Goal: Task Accomplishment & Management: Use online tool/utility

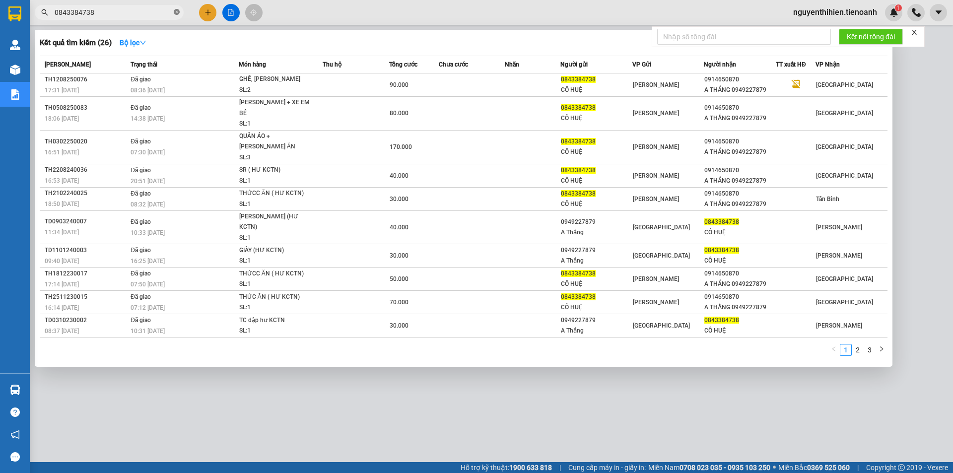
click at [176, 11] on icon "close-circle" at bounding box center [177, 12] width 6 height 6
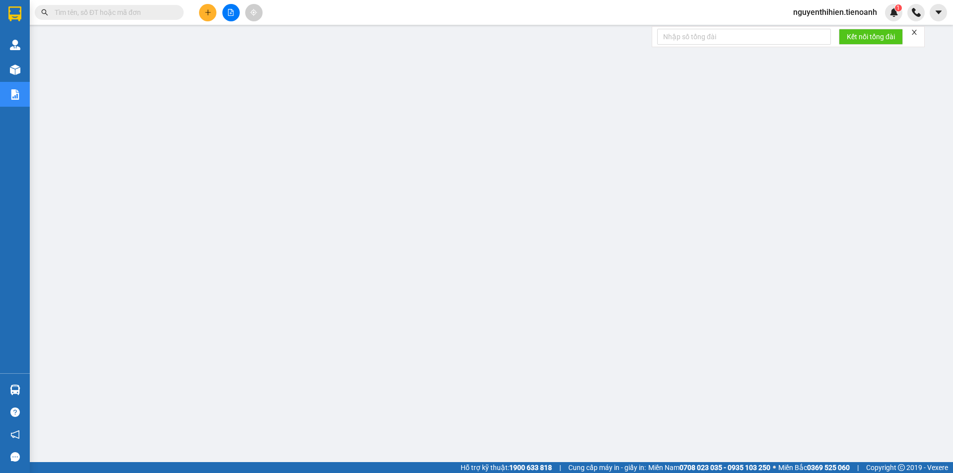
type input "0981707941"
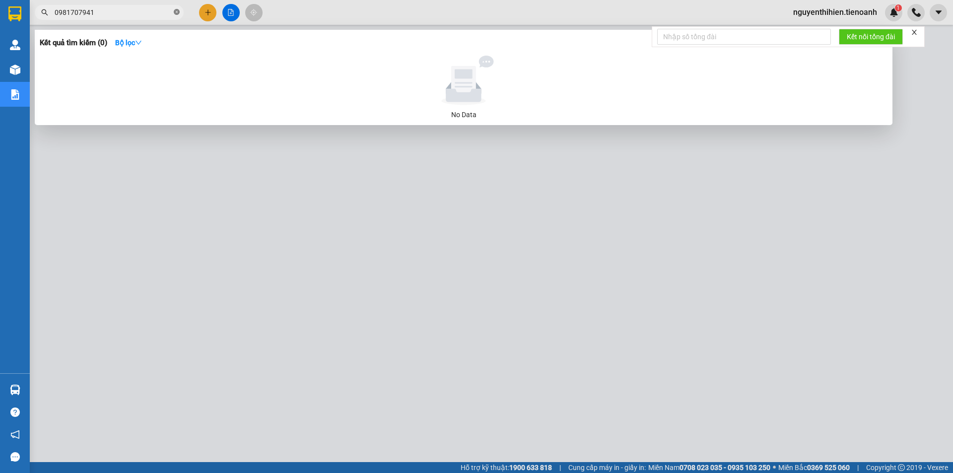
click at [177, 14] on icon "close-circle" at bounding box center [177, 12] width 6 height 6
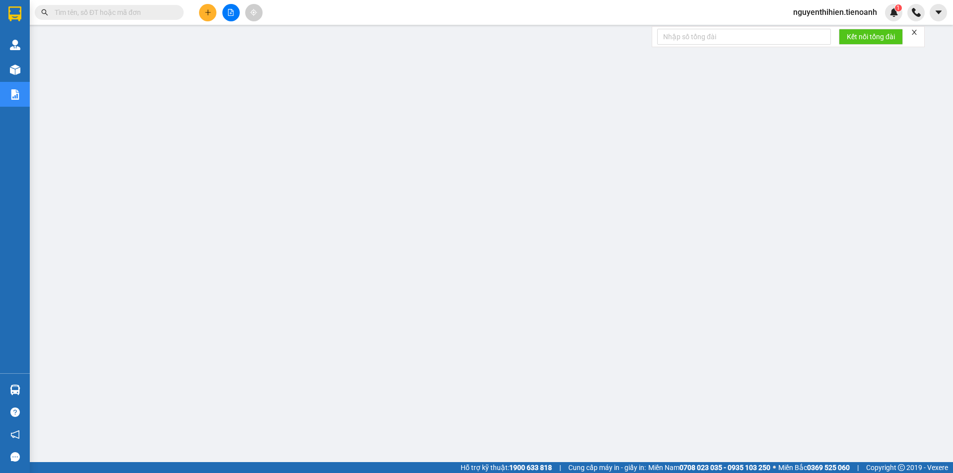
click at [144, 17] on input "text" at bounding box center [113, 12] width 117 height 11
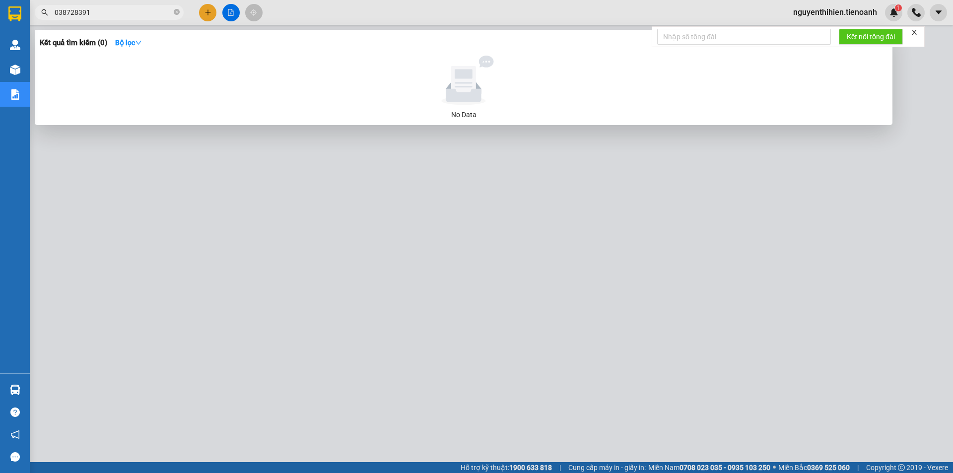
type input "0387283916"
click at [176, 11] on icon "close-circle" at bounding box center [177, 12] width 6 height 6
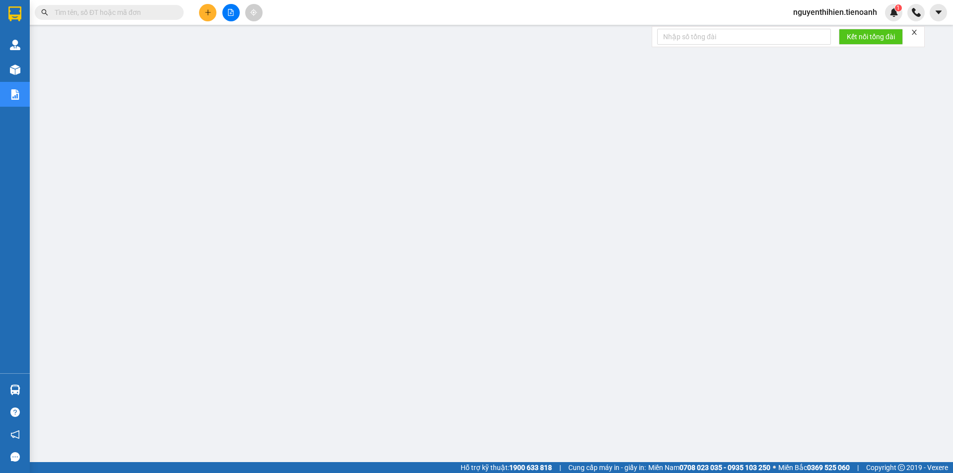
click at [110, 12] on input "text" at bounding box center [113, 12] width 117 height 11
click at [152, 17] on input "text" at bounding box center [113, 12] width 117 height 11
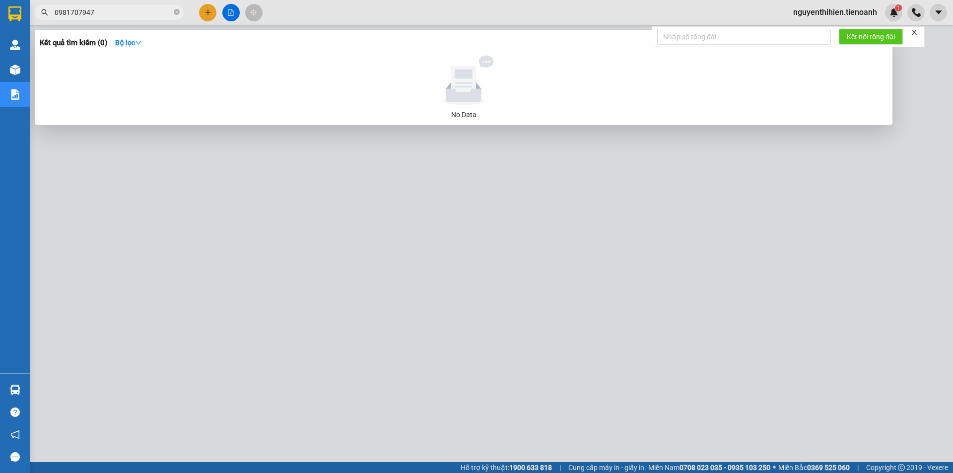
type input "0981707947"
click at [176, 11] on icon "close-circle" at bounding box center [177, 12] width 6 height 6
